Goal: Book appointment/travel/reservation

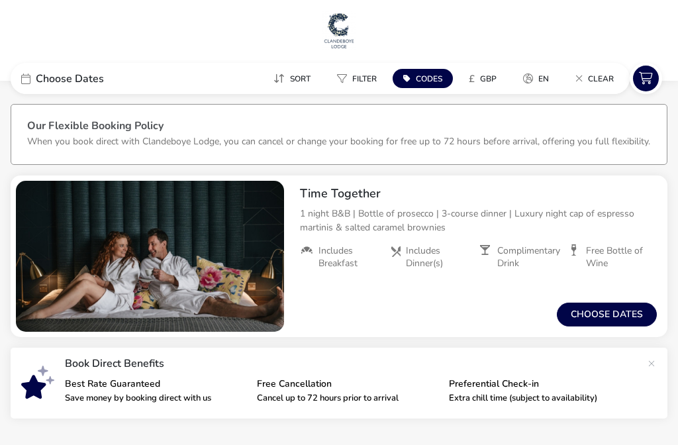
click at [423, 79] on span "Codes" at bounding box center [429, 78] width 26 height 11
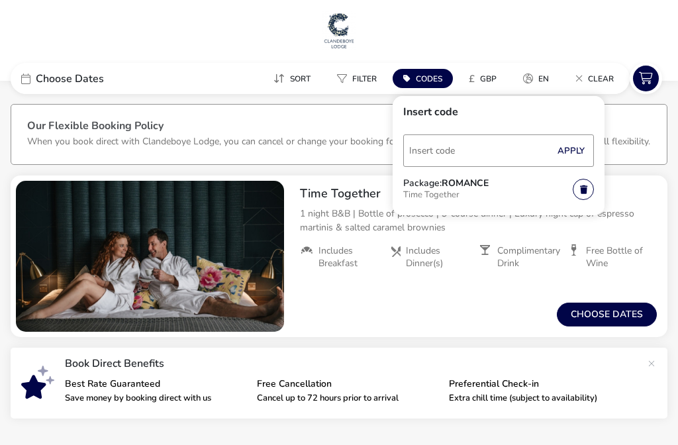
click at [436, 75] on span "Codes" at bounding box center [429, 78] width 26 height 11
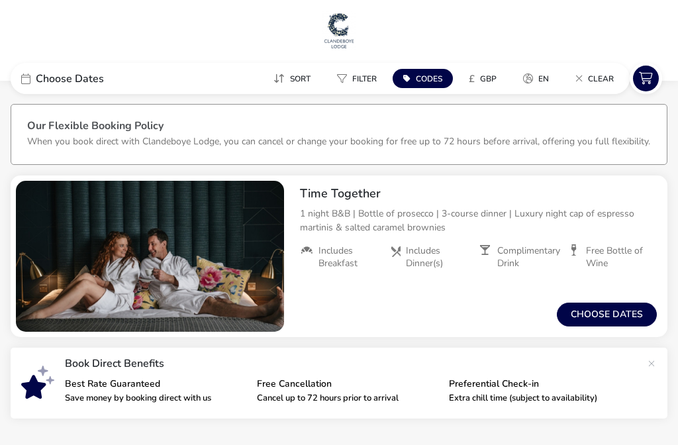
click at [430, 72] on button "Codes" at bounding box center [423, 78] width 60 height 19
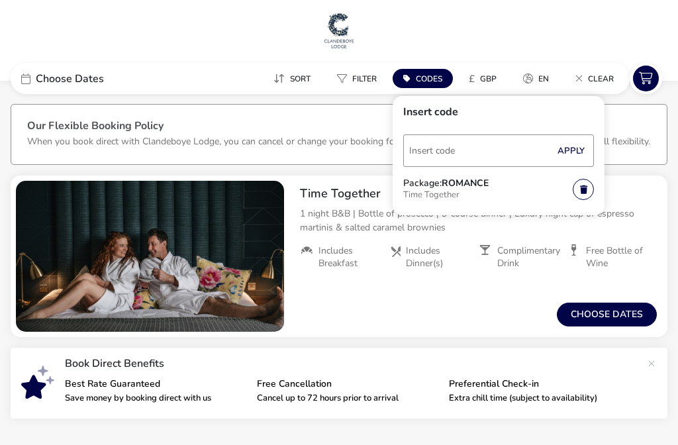
click at [459, 195] on p "Time Together" at bounding box center [487, 196] width 169 height 17
click at [590, 193] on link at bounding box center [583, 189] width 21 height 21
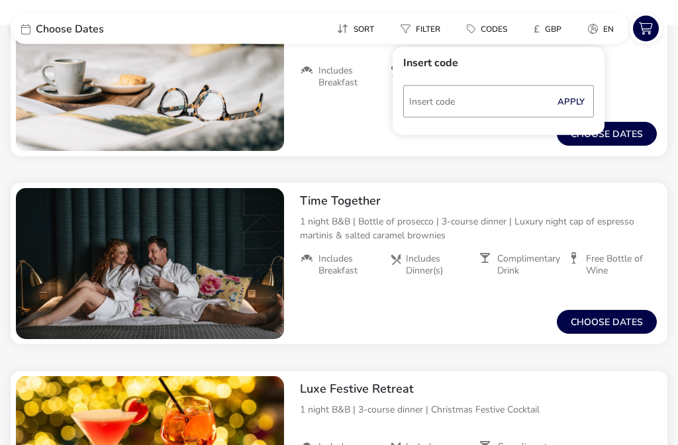
scroll to position [822, 0]
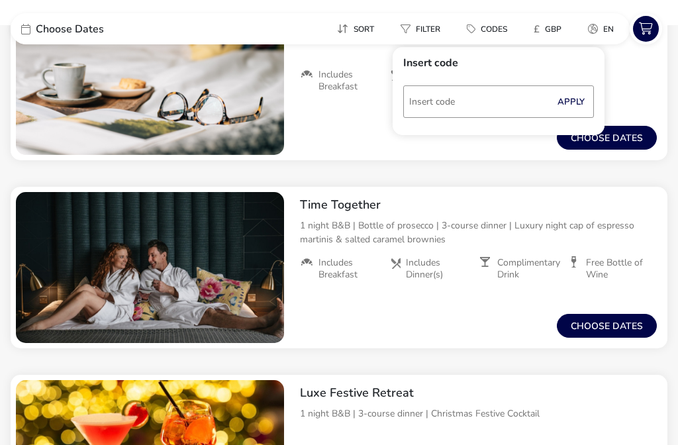
click at [368, 207] on h2 "Time Together" at bounding box center [478, 204] width 357 height 15
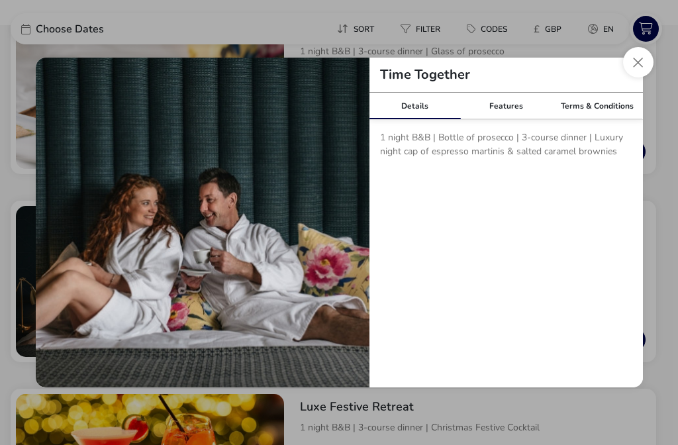
click at [511, 119] on div "Features" at bounding box center [505, 106] width 91 height 26
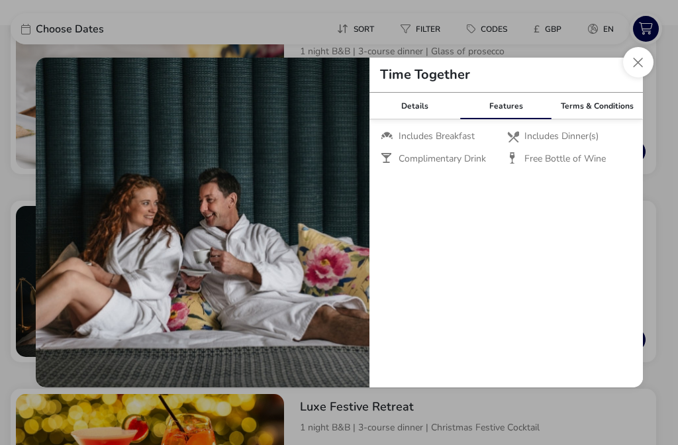
click at [606, 119] on div "Terms & Conditions" at bounding box center [596, 106] width 91 height 26
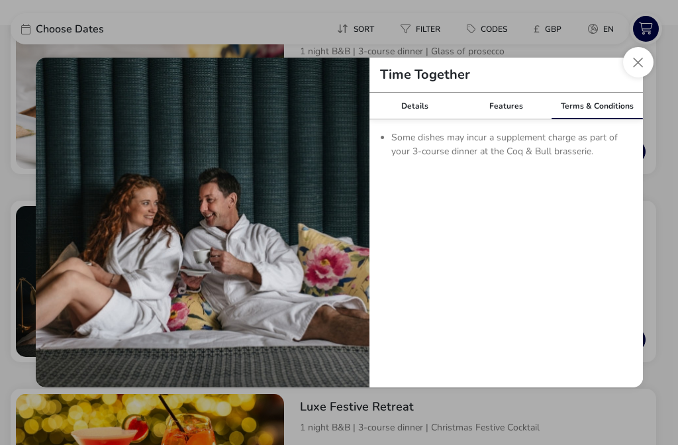
click at [642, 77] on button "Close modal" at bounding box center [638, 62] width 30 height 30
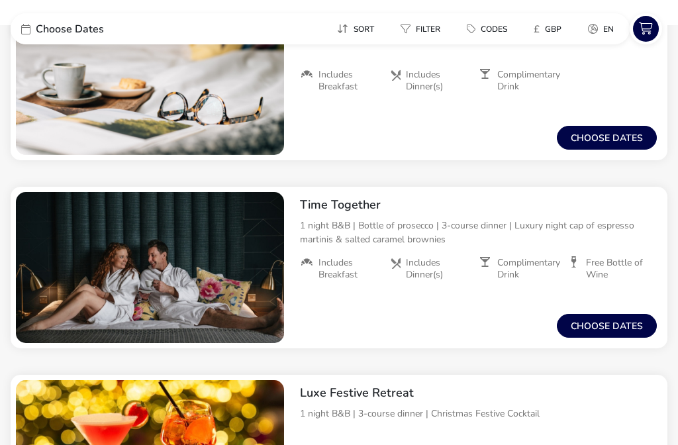
click at [631, 326] on button "Choose dates" at bounding box center [607, 326] width 100 height 24
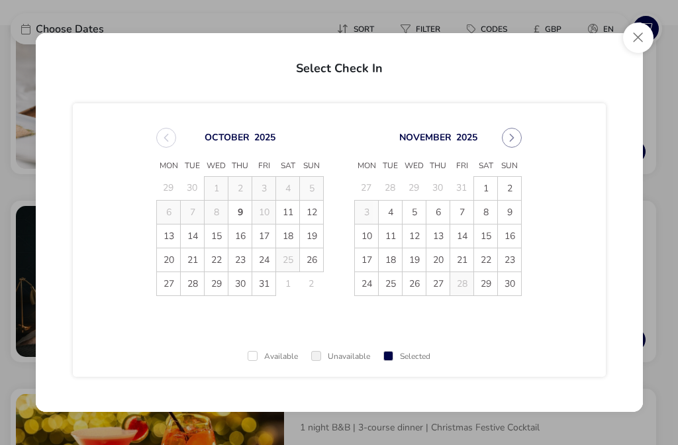
click at [174, 263] on span "20" at bounding box center [168, 259] width 23 height 23
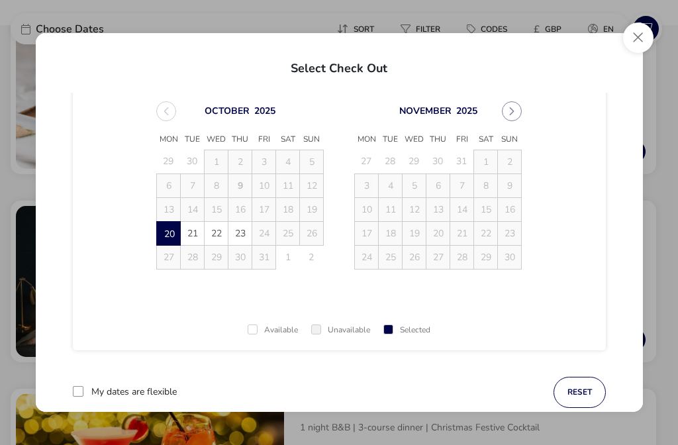
scroll to position [26, 0]
click at [197, 234] on span "21" at bounding box center [192, 234] width 23 height 23
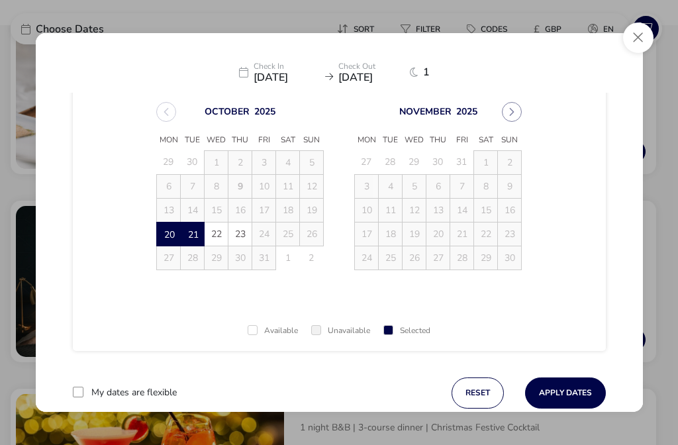
click at [566, 395] on button "Apply Dates" at bounding box center [565, 392] width 81 height 31
